Goal: Information Seeking & Learning: Learn about a topic

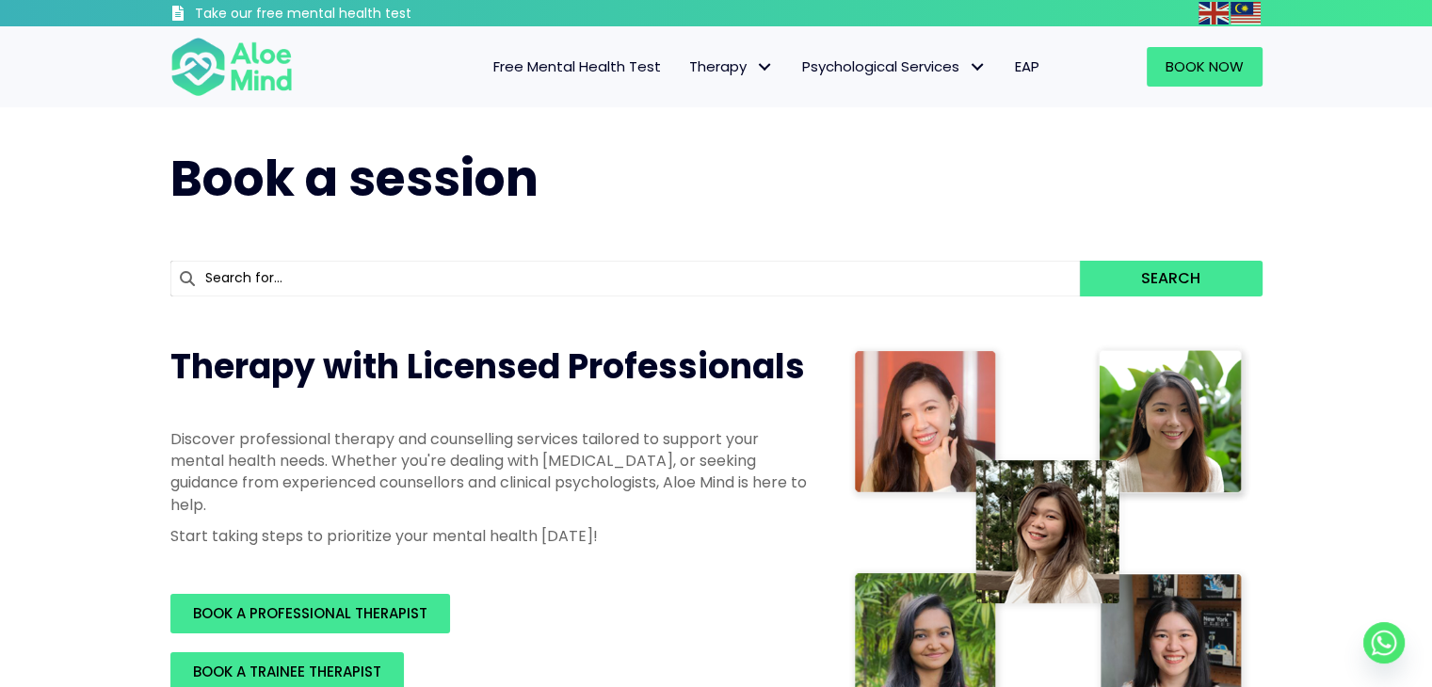
click at [633, 69] on span "Free Mental Health Test" at bounding box center [577, 66] width 168 height 20
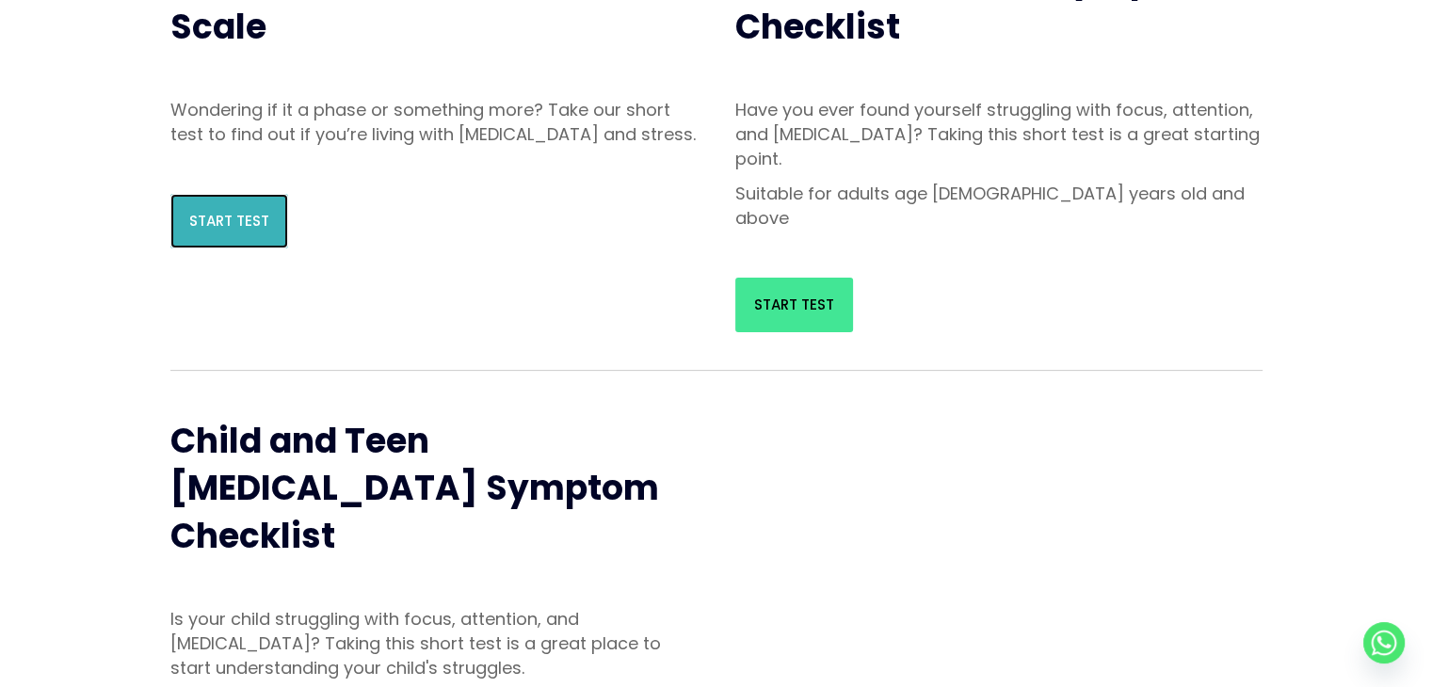
click at [187, 249] on link "Start Test" at bounding box center [229, 221] width 118 height 55
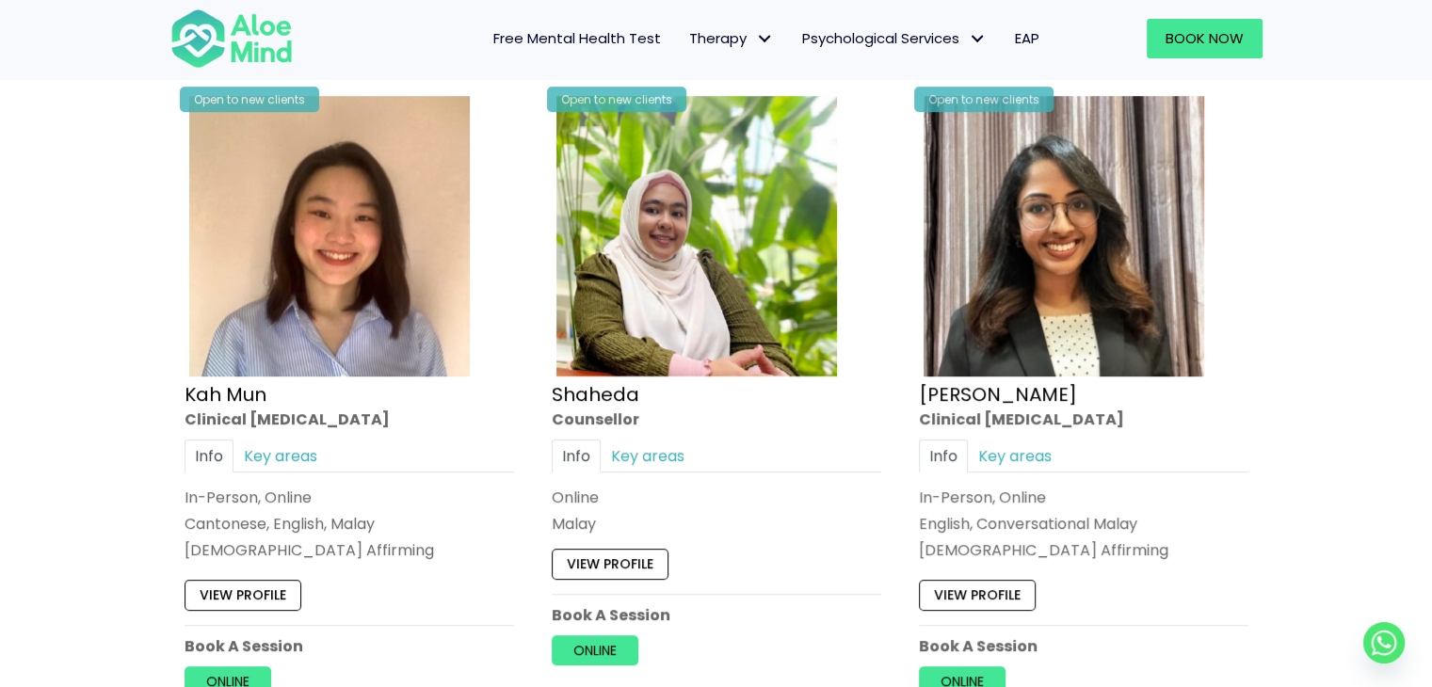
scroll to position [979, 0]
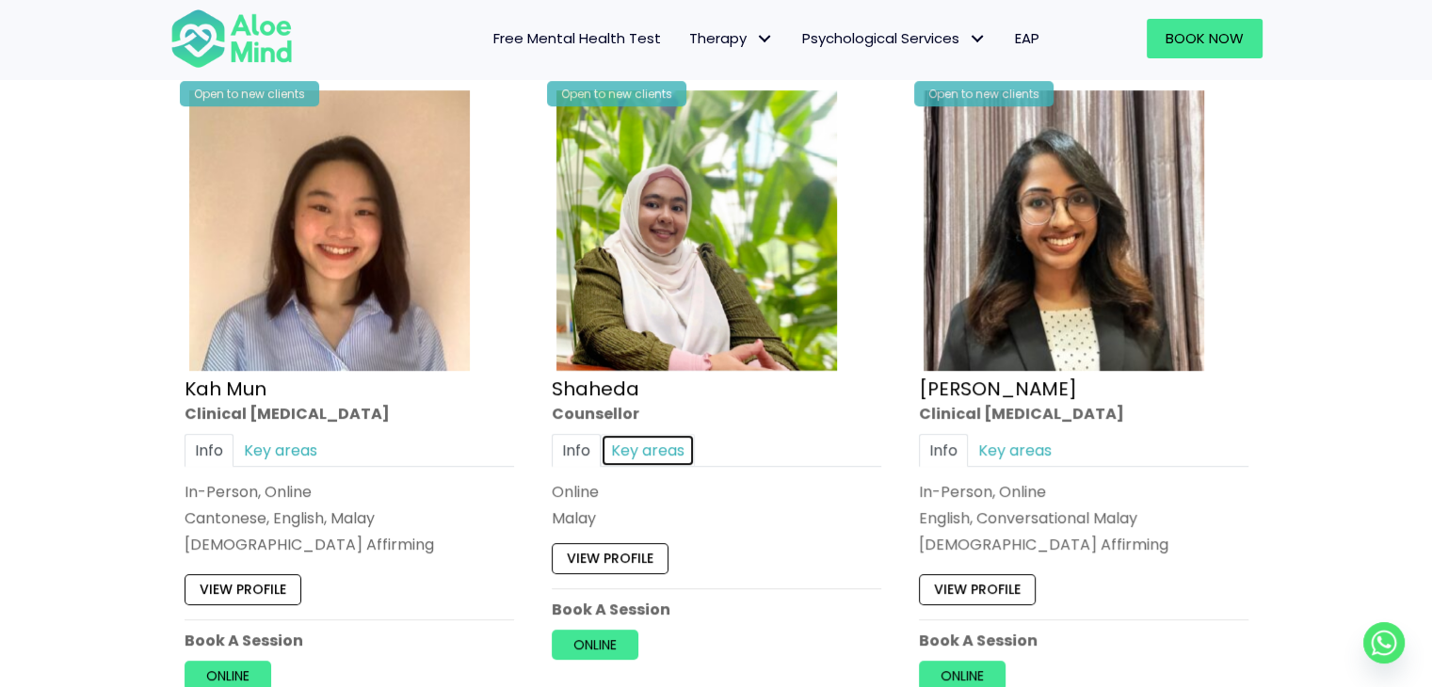
click at [669, 451] on link "Key areas" at bounding box center [648, 450] width 94 height 33
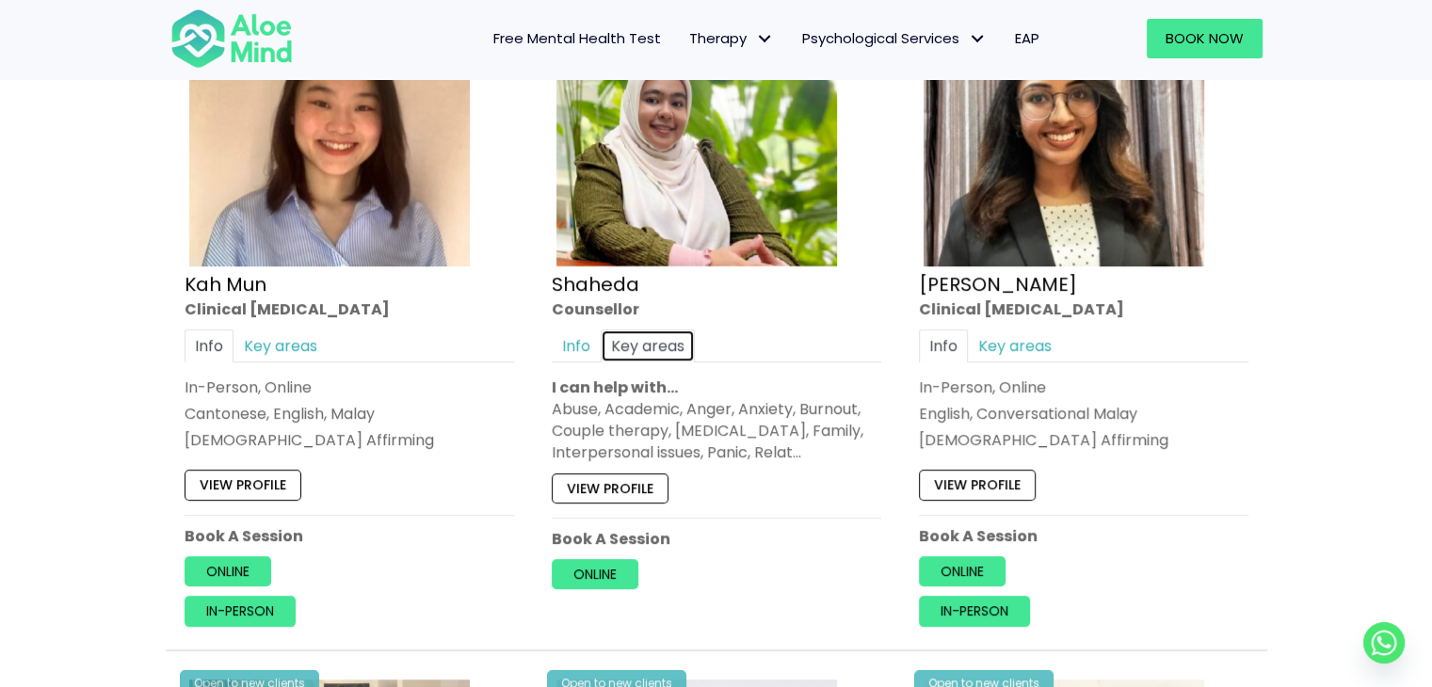
scroll to position [1088, 0]
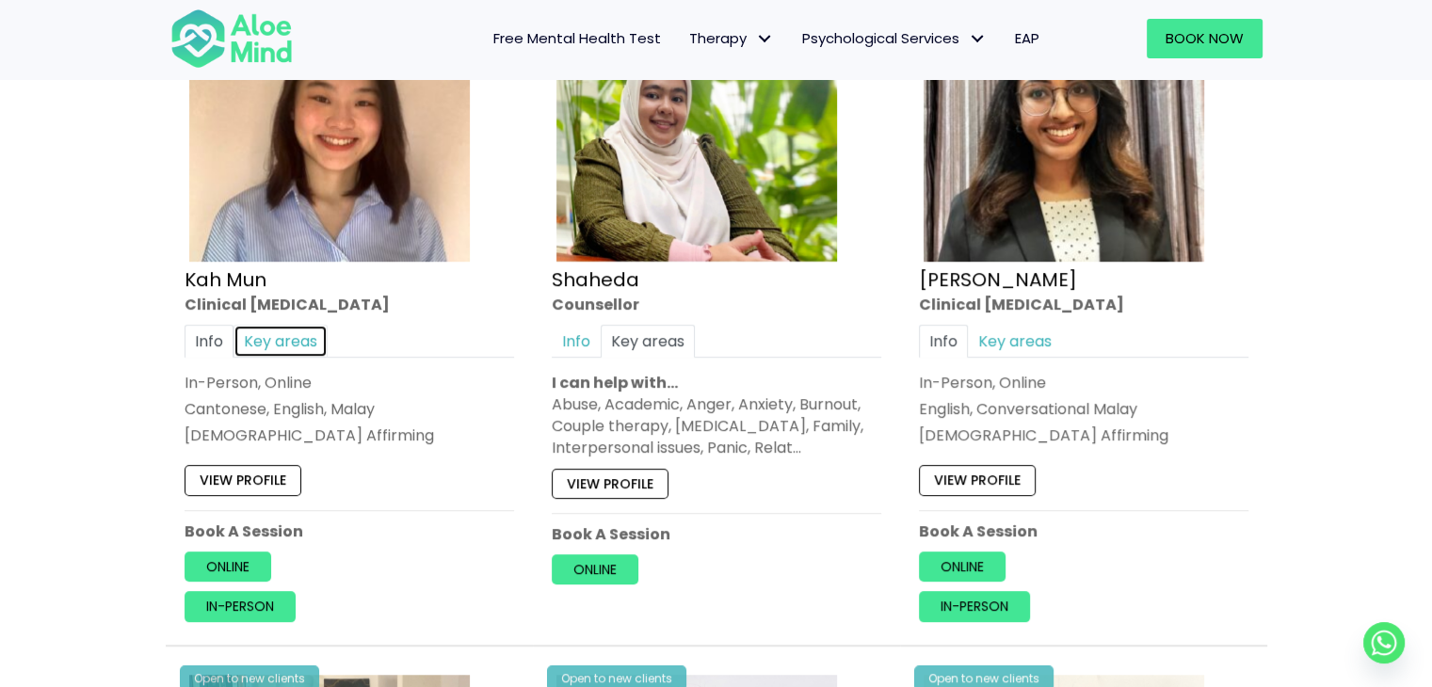
click at [245, 344] on link "Key areas" at bounding box center [280, 341] width 94 height 33
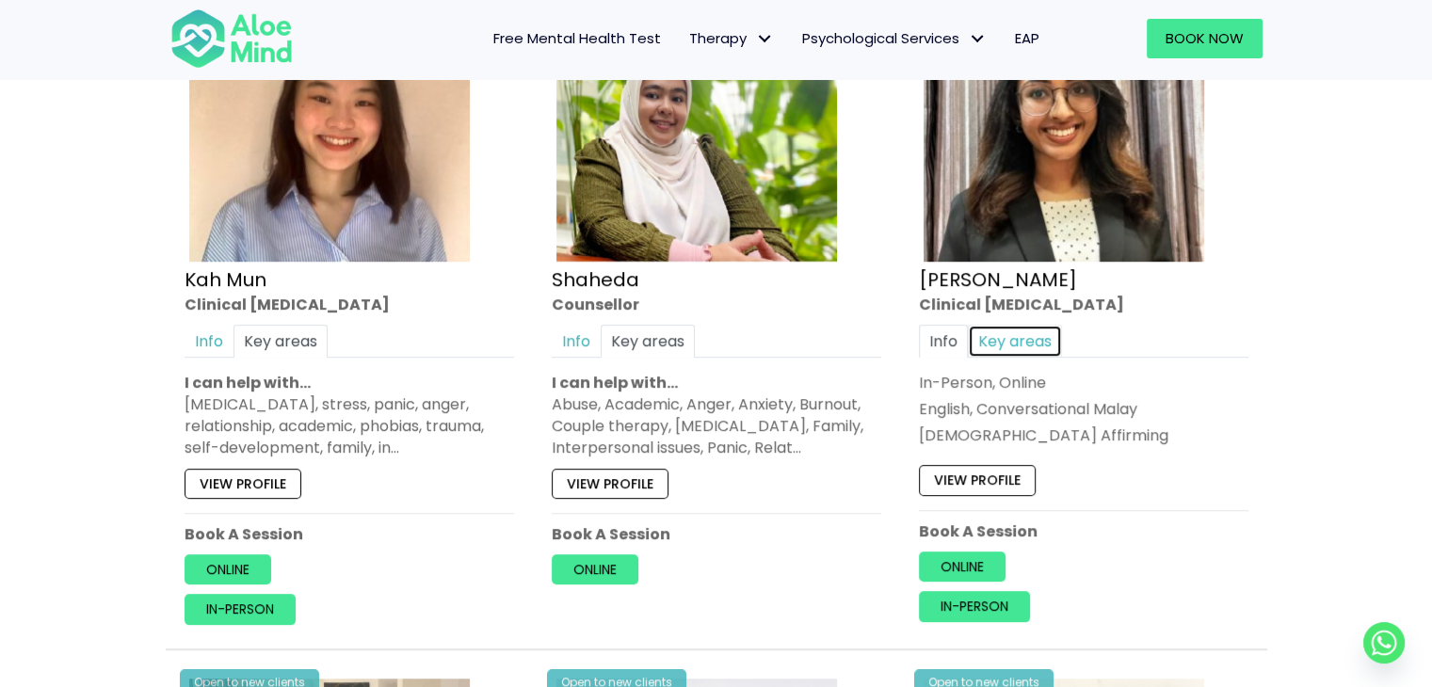
click at [1045, 354] on link "Key areas" at bounding box center [1015, 341] width 94 height 33
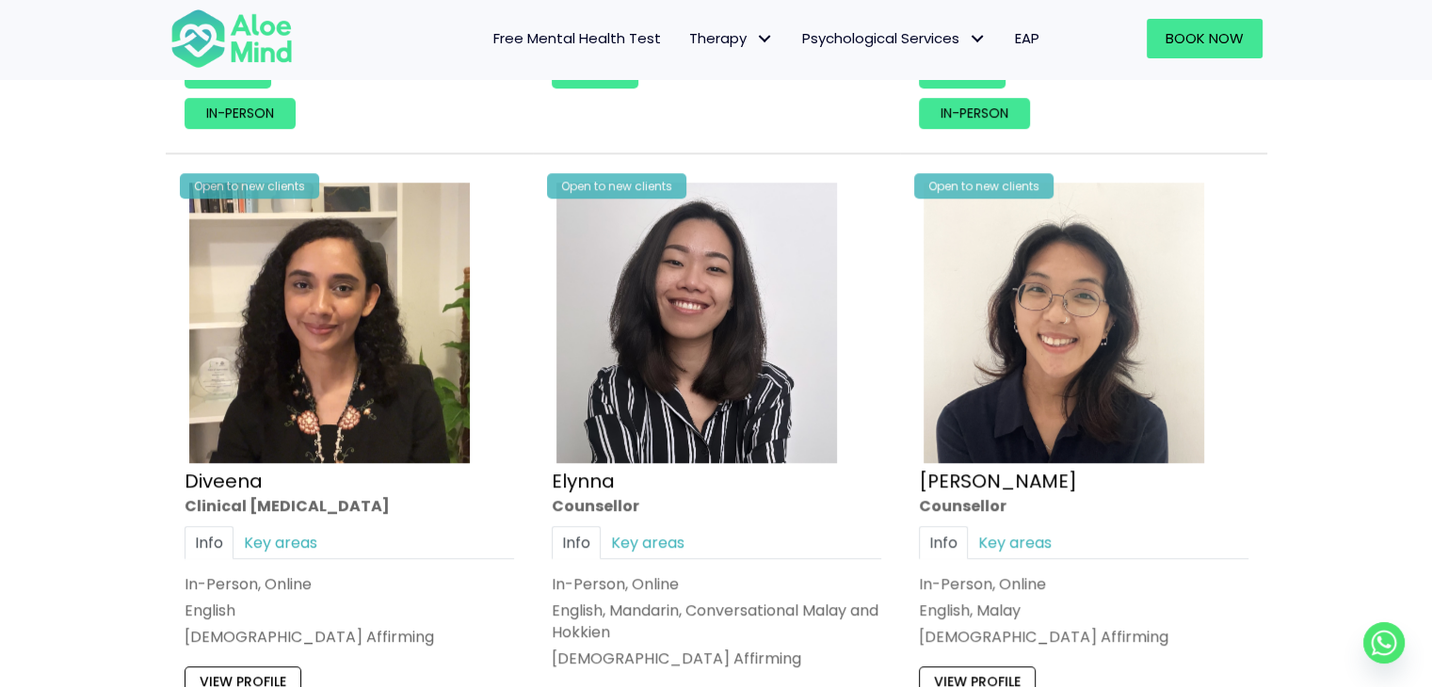
scroll to position [1585, 0]
click at [1034, 524] on link "Key areas" at bounding box center [1015, 540] width 94 height 33
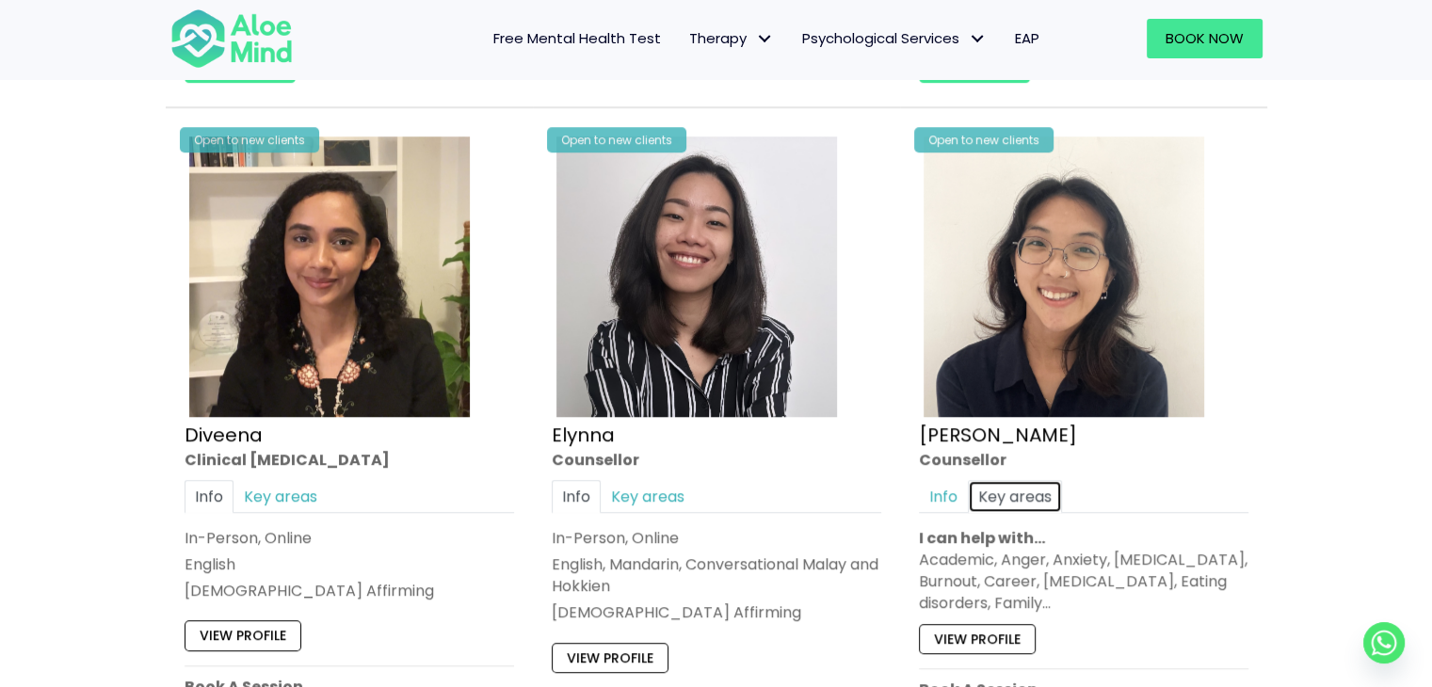
scroll to position [1632, 0]
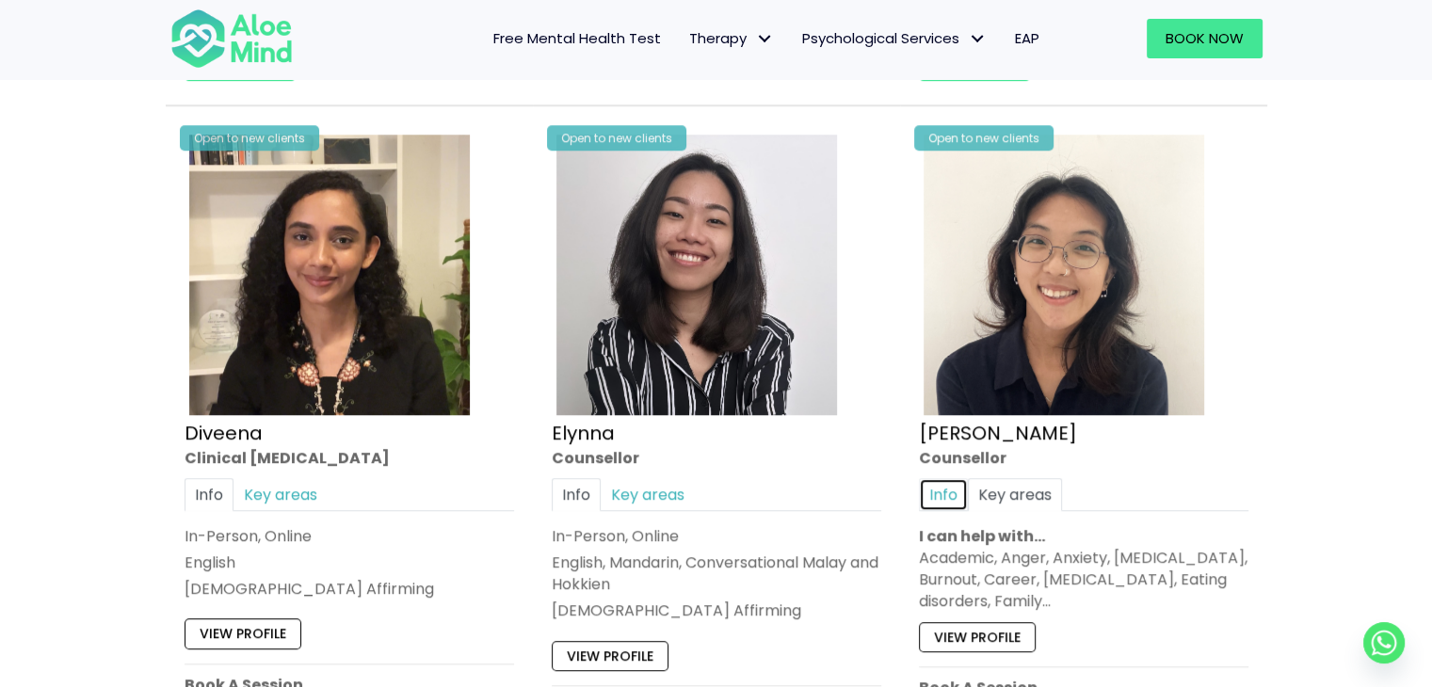
click at [949, 501] on link "Info" at bounding box center [943, 493] width 49 height 33
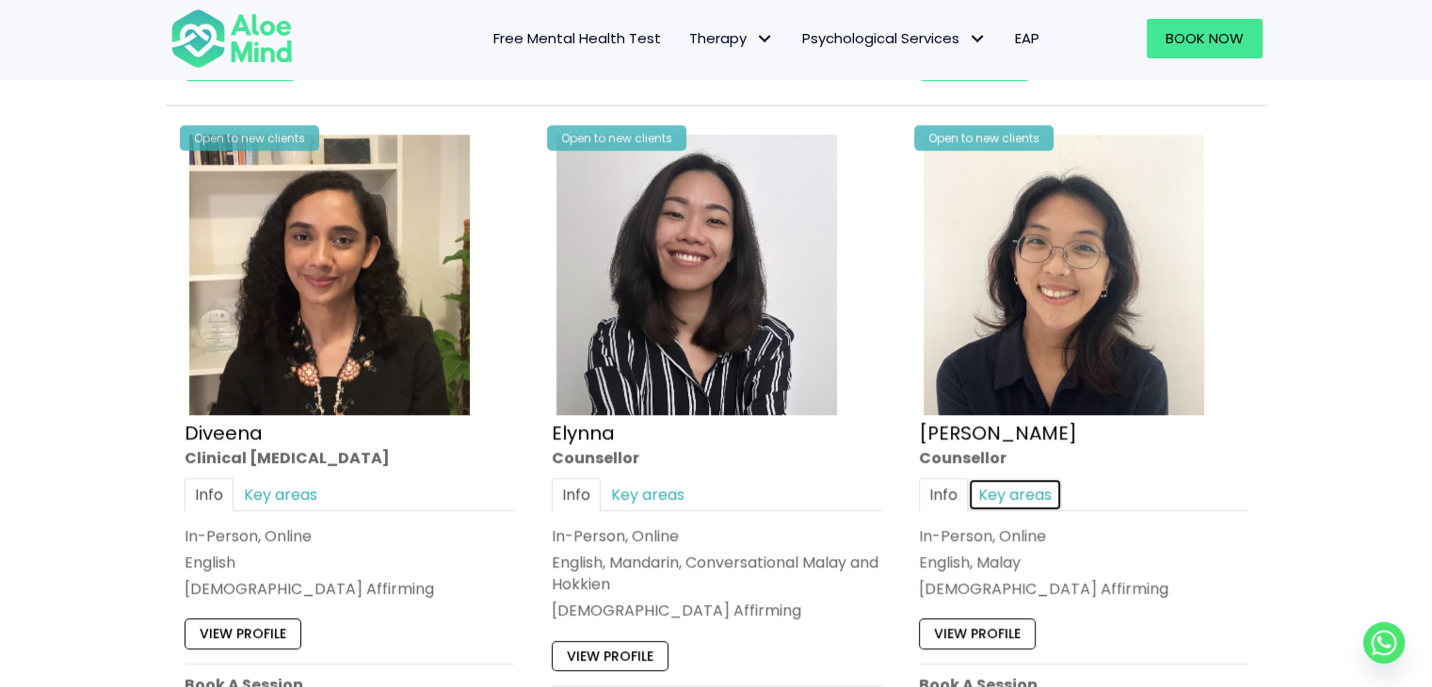
click at [1016, 499] on link "Key areas" at bounding box center [1015, 493] width 94 height 33
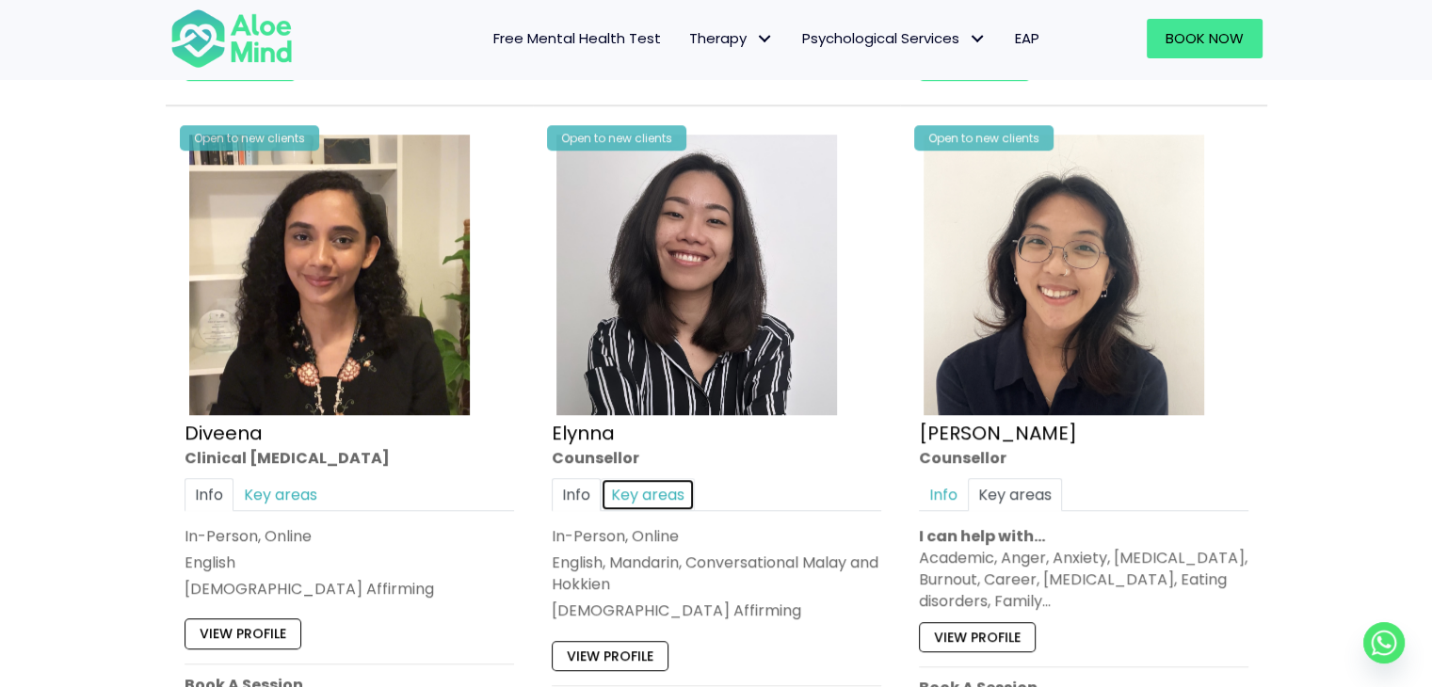
click at [620, 499] on link "Key areas" at bounding box center [648, 493] width 94 height 33
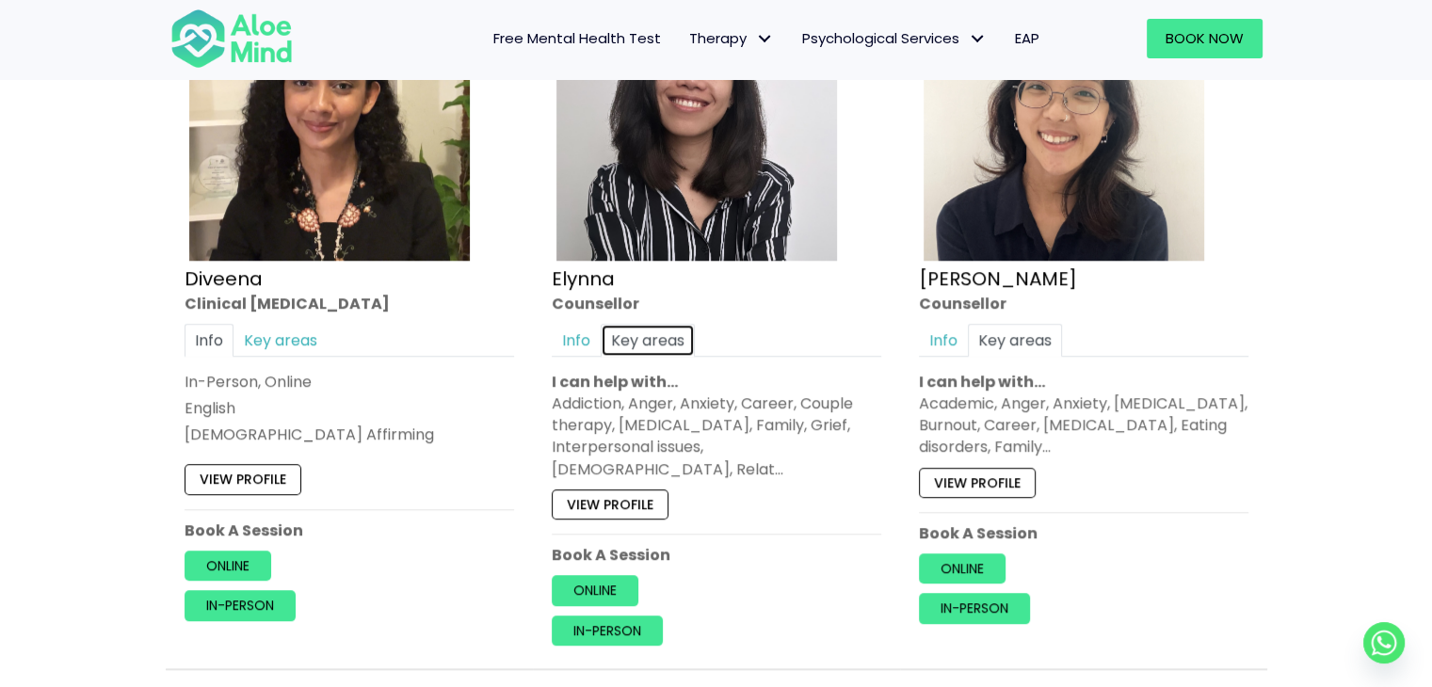
scroll to position [1790, 0]
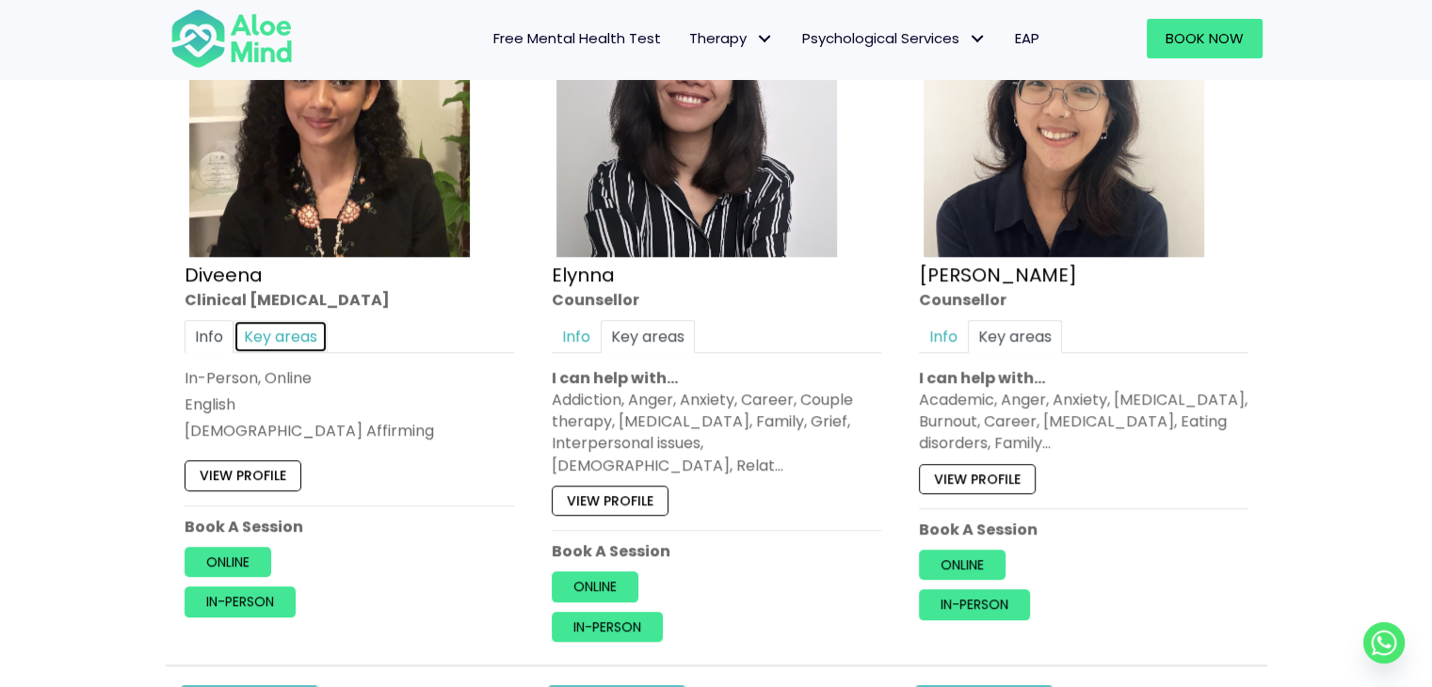
click at [285, 323] on link "Key areas" at bounding box center [280, 335] width 94 height 33
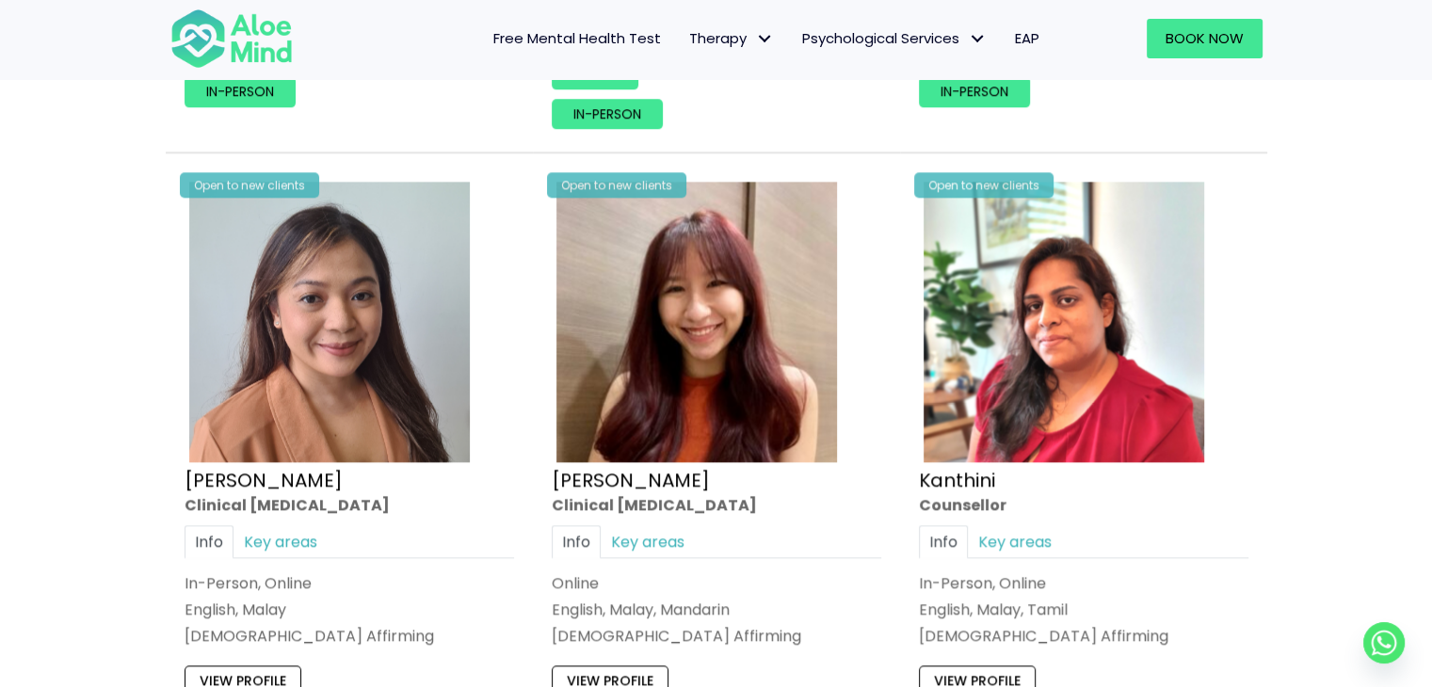
scroll to position [2481, 0]
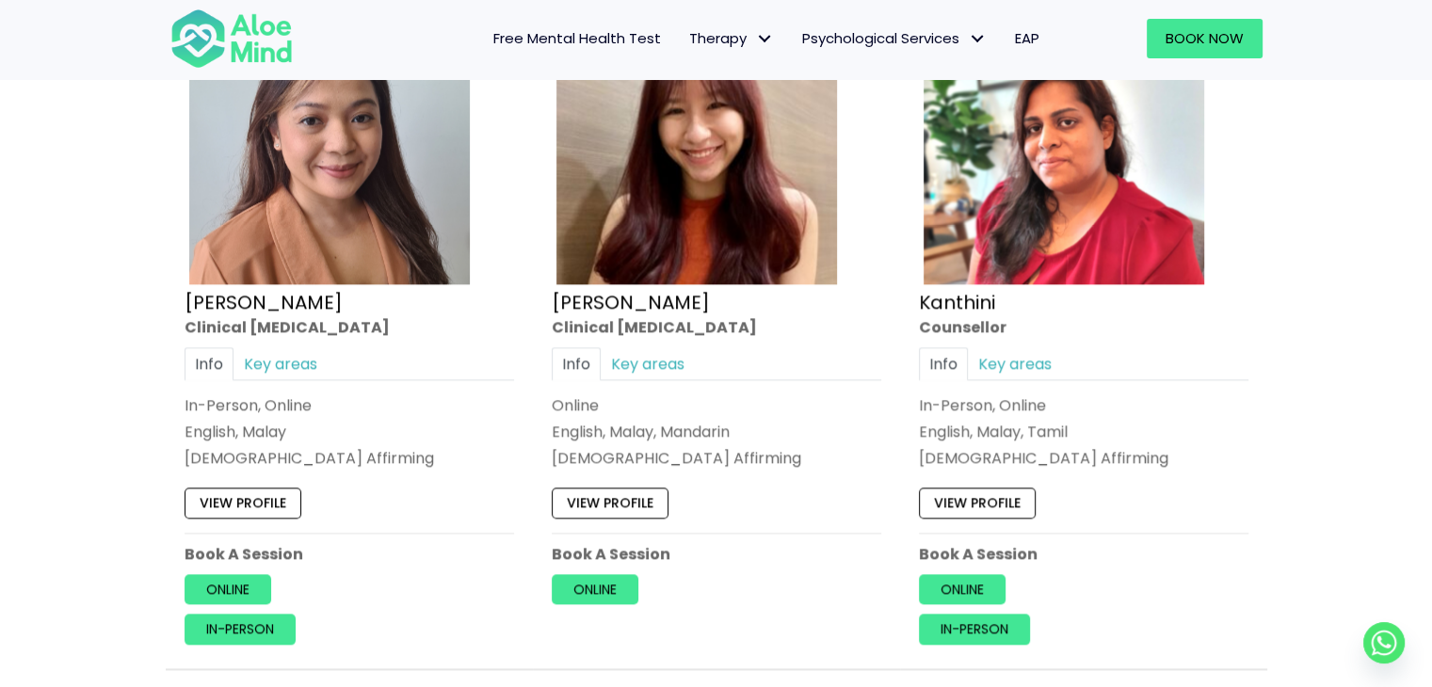
click at [281, 363] on div "Info Key areas In-Person, Online English, Malay LGBTQ Affirming I can help with…" at bounding box center [348, 408] width 329 height 122
click at [282, 347] on link "Key areas" at bounding box center [280, 363] width 94 height 33
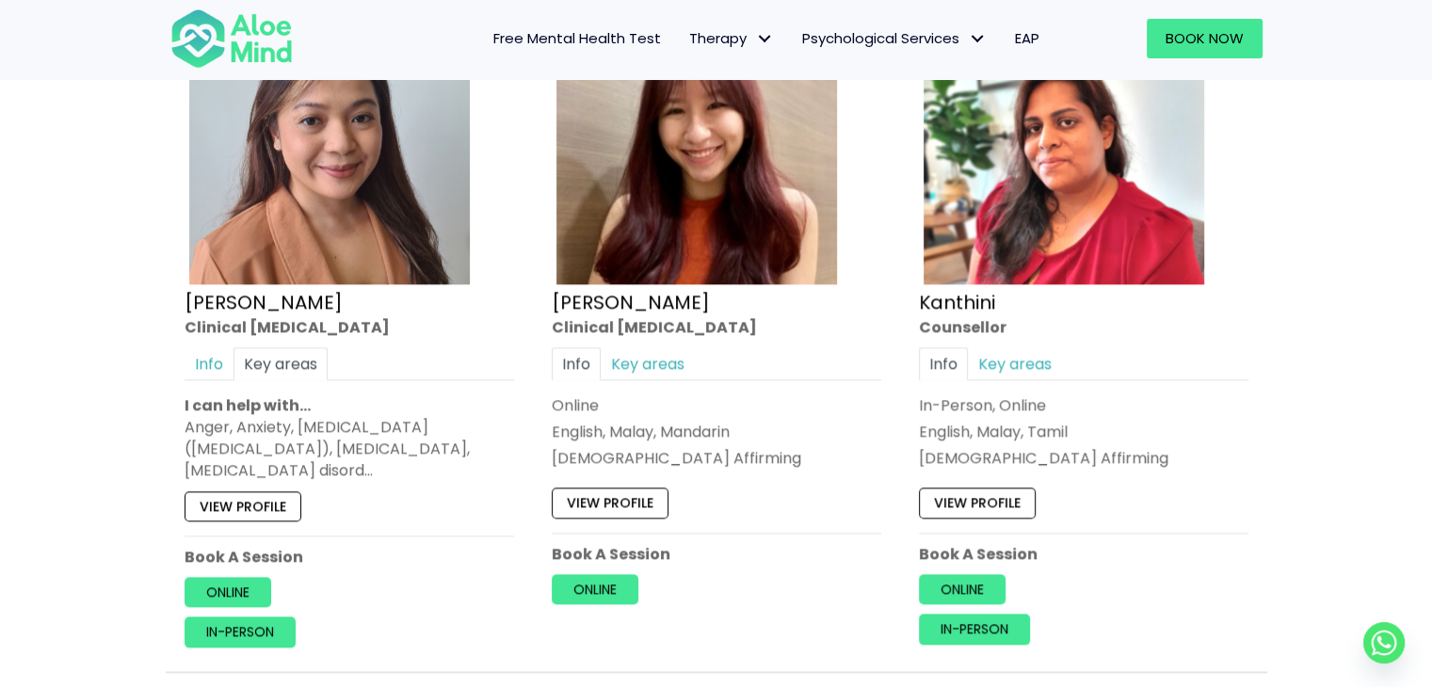
click at [702, 347] on div "Info Key areas" at bounding box center [716, 363] width 329 height 33
click at [679, 347] on link "Key areas" at bounding box center [648, 363] width 94 height 33
